Goal: Task Accomplishment & Management: Manage account settings

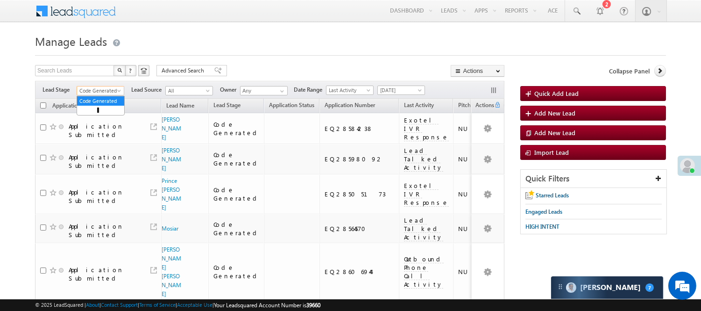
click at [113, 89] on span "Code Generated" at bounding box center [99, 90] width 44 height 8
click at [91, 114] on link "Lead Generated" at bounding box center [100, 110] width 47 height 8
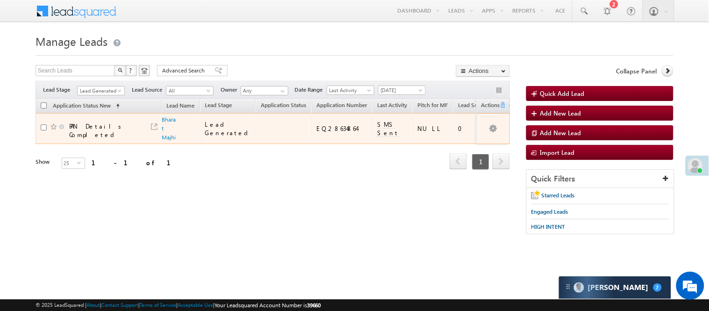
click at [178, 119] on div "Bharat Majhi" at bounding box center [172, 128] width 16 height 27
click at [169, 122] on link "Bharat Majhi" at bounding box center [169, 128] width 14 height 25
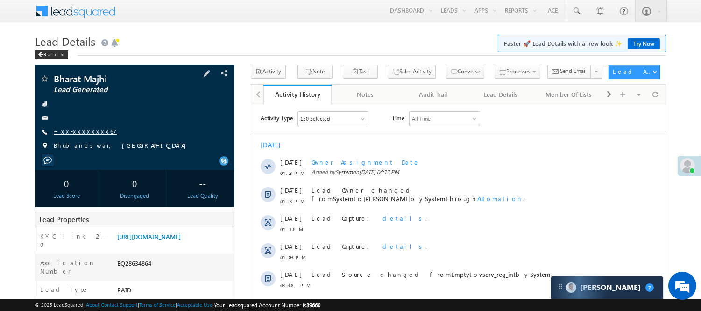
click at [70, 128] on link "+xx-xxxxxxxx67" at bounding box center [85, 131] width 63 height 8
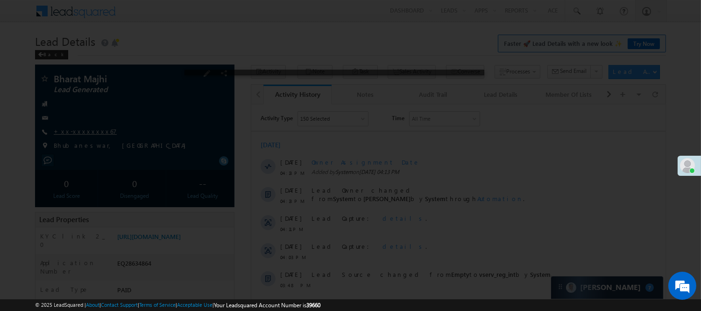
click at [71, 132] on div at bounding box center [350, 155] width 701 height 311
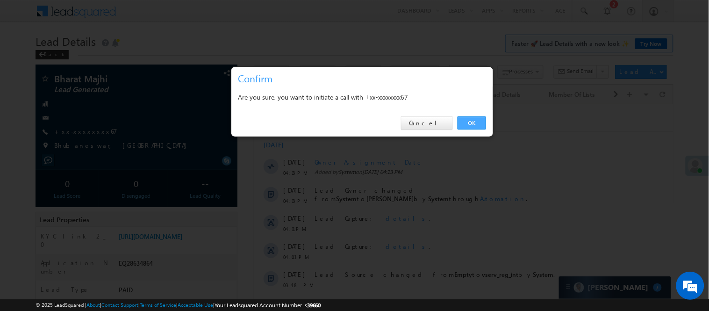
drag, startPoint x: 464, startPoint y: 120, endPoint x: 213, endPoint y: 15, distance: 271.8
click at [464, 120] on link "OK" at bounding box center [471, 122] width 28 height 13
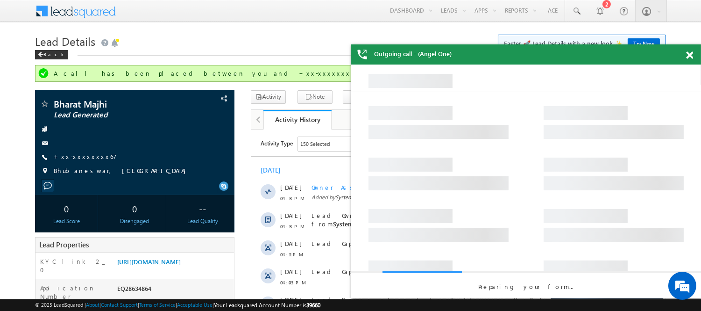
click at [688, 52] on span at bounding box center [689, 55] width 7 height 8
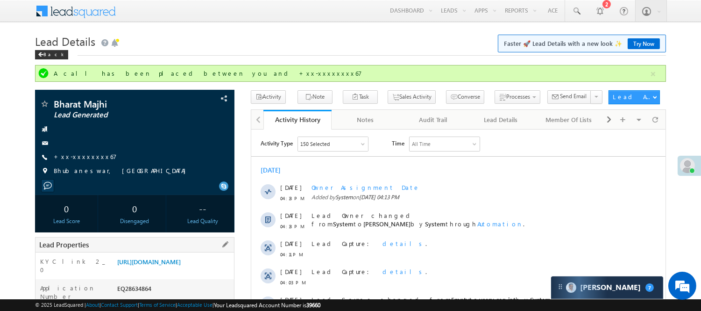
scroll to position [156, 0]
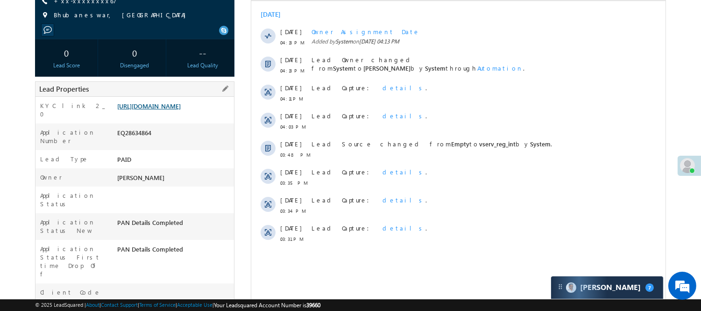
click at [157, 110] on link "https://angelbroking1-pk3em7sa.customui-test.leadsquared.com?leadId=e095359f-4f…" at bounding box center [149, 106] width 64 height 8
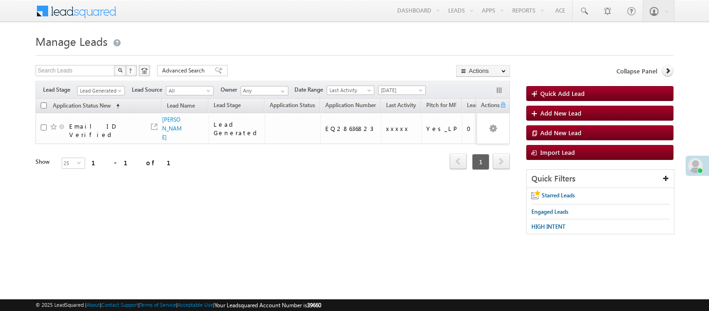
click at [107, 90] on span "Lead Generated" at bounding box center [100, 90] width 44 height 8
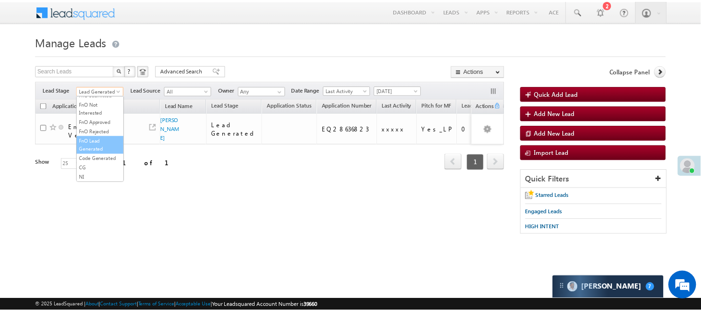
scroll to position [232, 0]
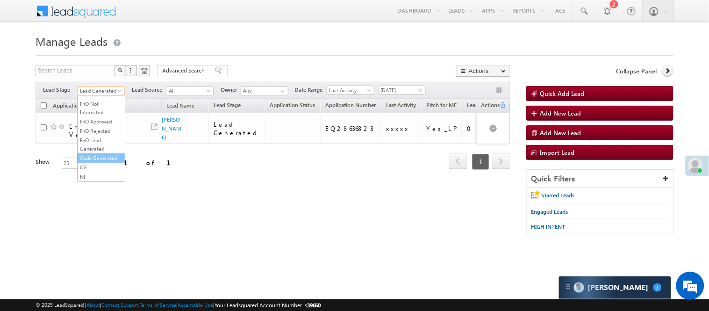
click at [107, 155] on link "Code Generated" at bounding box center [101, 158] width 47 height 8
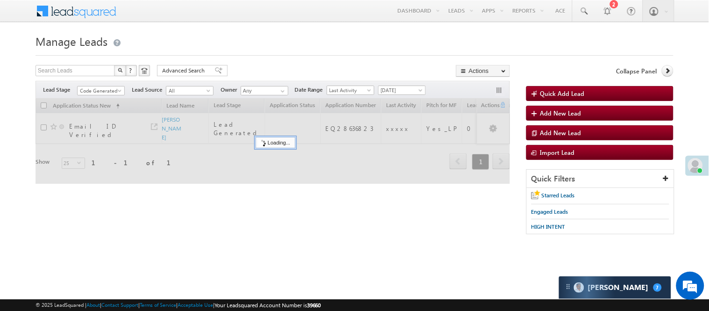
click at [269, 54] on div at bounding box center [354, 53] width 638 height 6
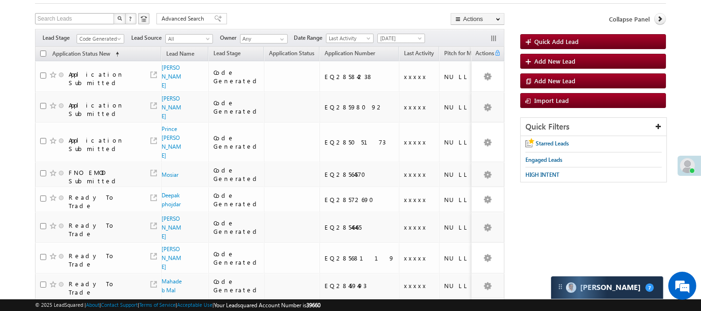
scroll to position [0, 0]
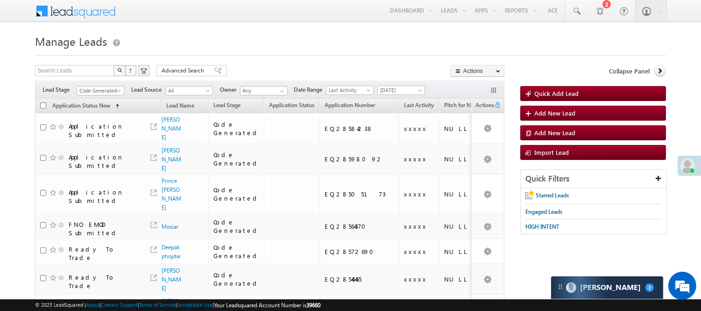
click at [99, 91] on span "Code Generated" at bounding box center [99, 90] width 44 height 8
click at [96, 109] on link "Lead Generated" at bounding box center [100, 110] width 47 height 8
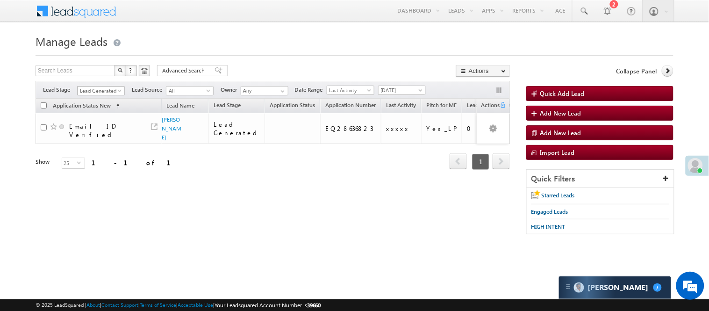
click at [103, 91] on span "Lead Generated" at bounding box center [100, 90] width 44 height 8
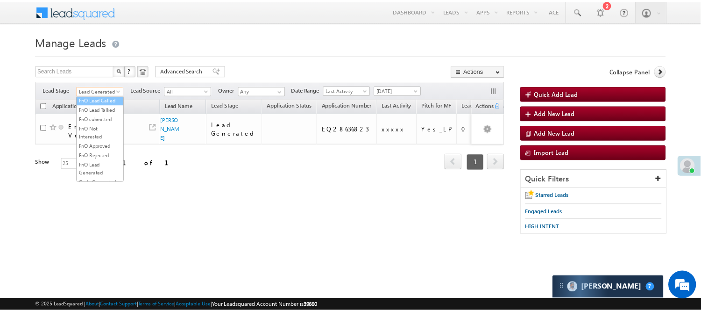
scroll to position [156, 0]
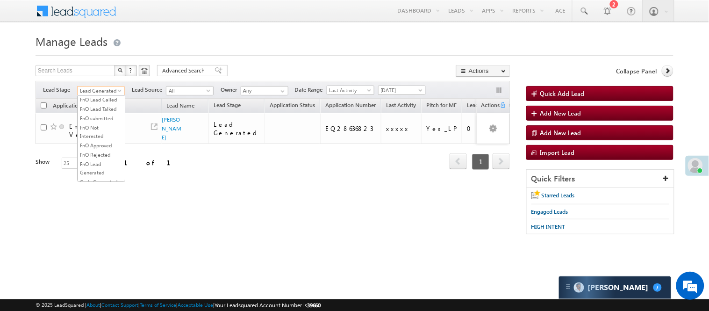
click at [105, 76] on link "Lead Called" at bounding box center [101, 71] width 47 height 8
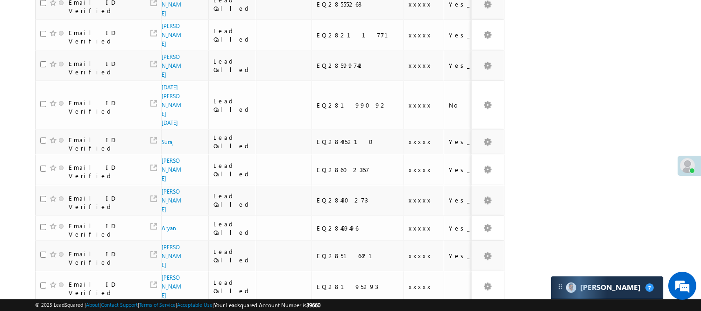
scroll to position [634, 0]
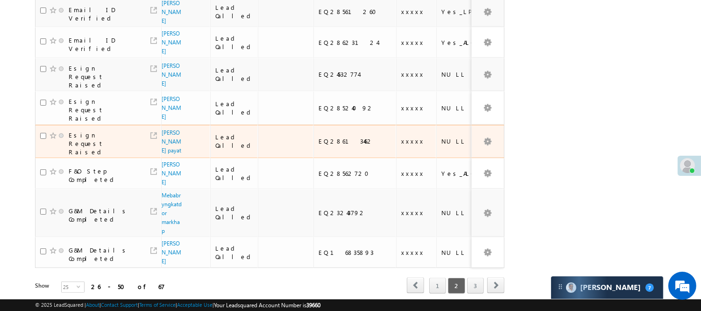
scroll to position [520, 0]
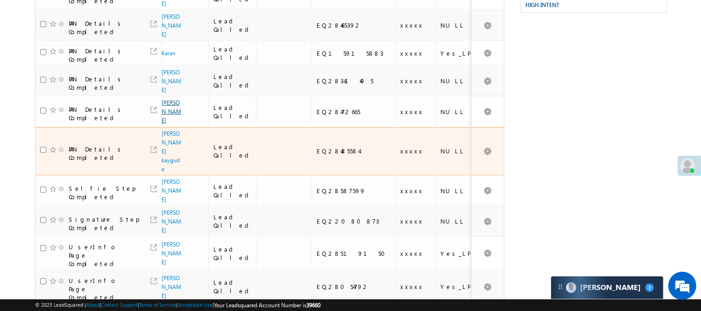
scroll to position [221, 0]
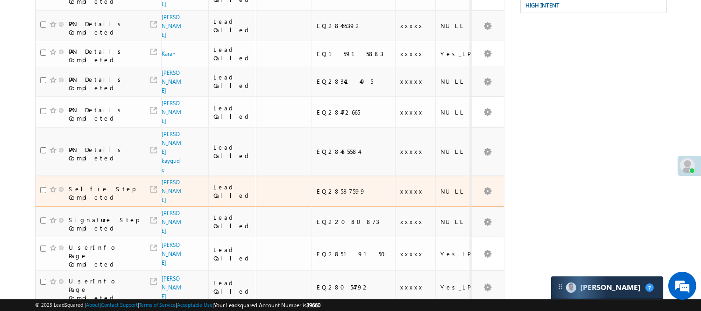
click at [182, 177] on div "Rohit verma" at bounding box center [185, 190] width 38 height 27
click at [170, 179] on link "Rohit verma" at bounding box center [172, 190] width 20 height 25
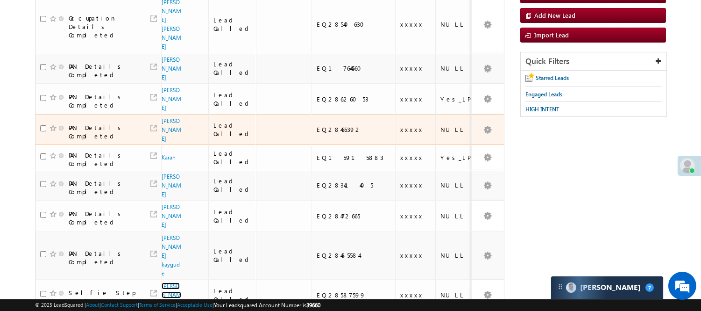
scroll to position [0, 0]
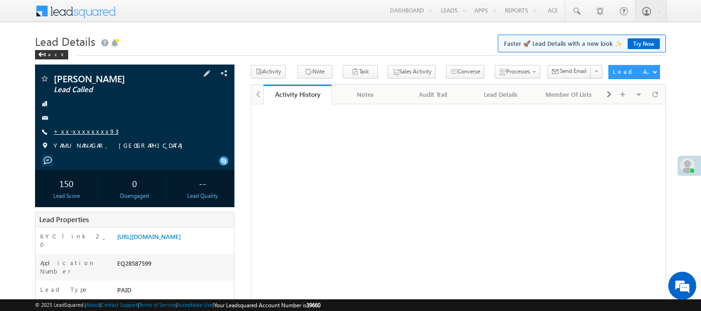
click at [83, 132] on link "+xx-xxxxxxxx93" at bounding box center [86, 131] width 65 height 8
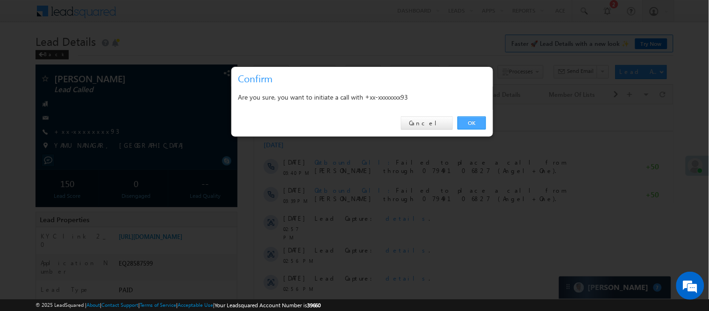
click at [466, 121] on link "OK" at bounding box center [471, 122] width 28 height 13
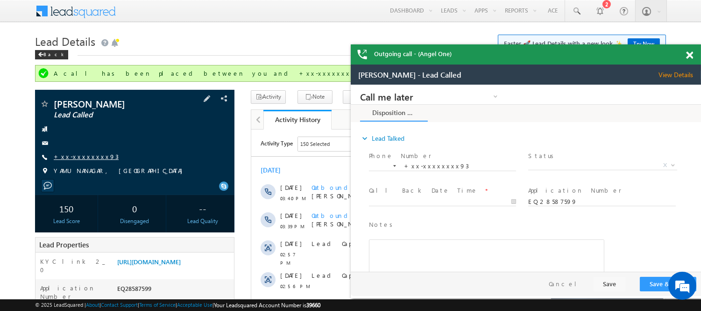
click at [80, 156] on link "+xx-xxxxxxxx93" at bounding box center [86, 156] width 65 height 8
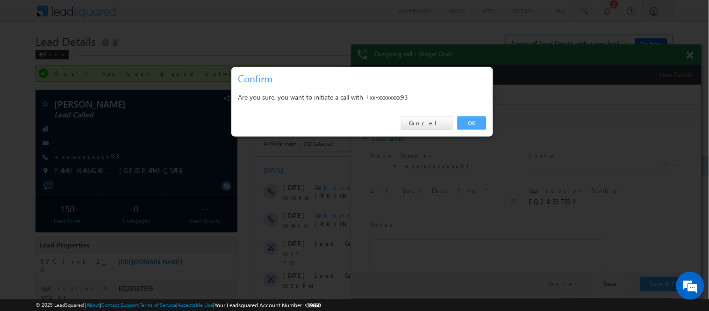
click at [473, 128] on link "OK" at bounding box center [471, 122] width 28 height 13
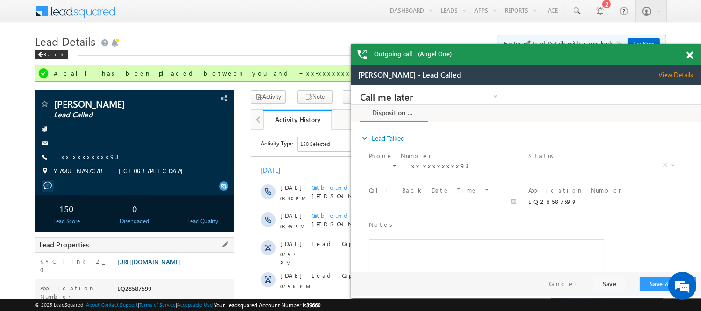
click at [168, 265] on link "https://angelbroking1-pk3em7sa.customui-test.leadsquared.com?leadId=bd82db2c-ce…" at bounding box center [149, 261] width 64 height 8
